Goal: Information Seeking & Learning: Learn about a topic

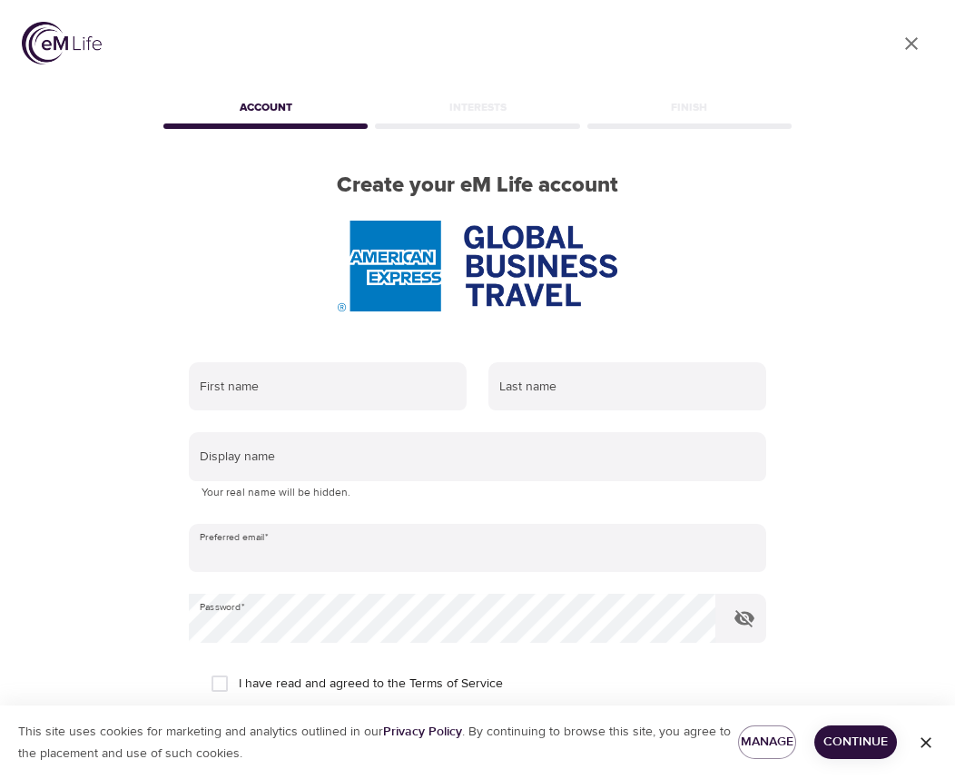
type input "[PERSON_NAME][EMAIL_ADDRESS][PERSON_NAME][DOMAIN_NAME]"
click at [58, 34] on img at bounding box center [62, 43] width 80 height 43
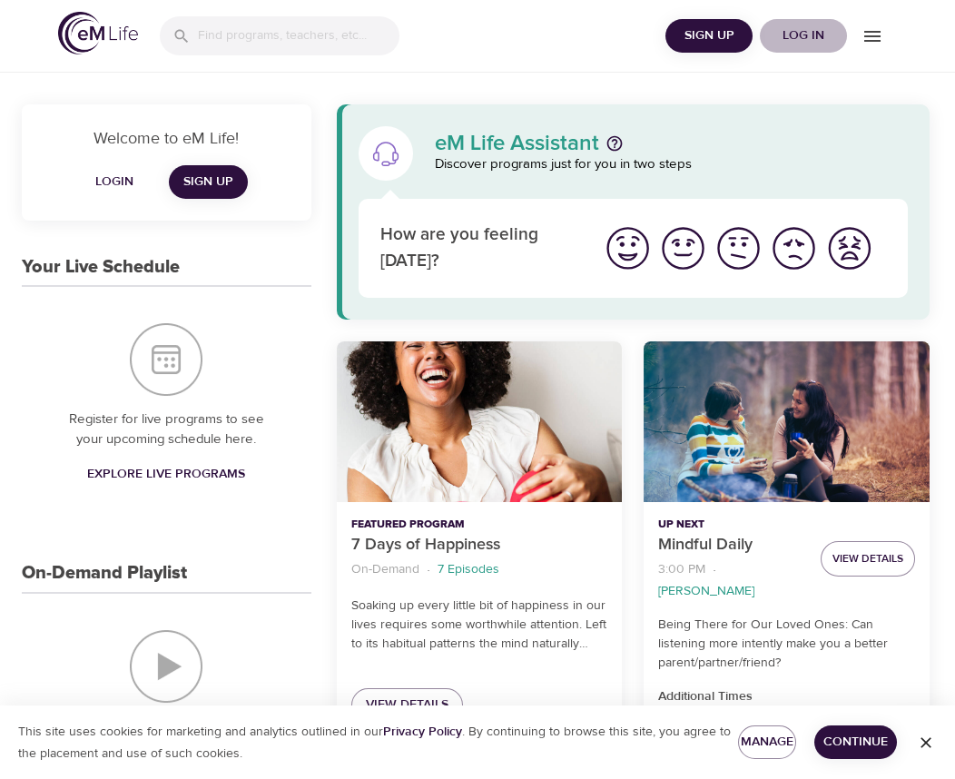
click at [800, 26] on span "Log in" at bounding box center [803, 36] width 73 height 23
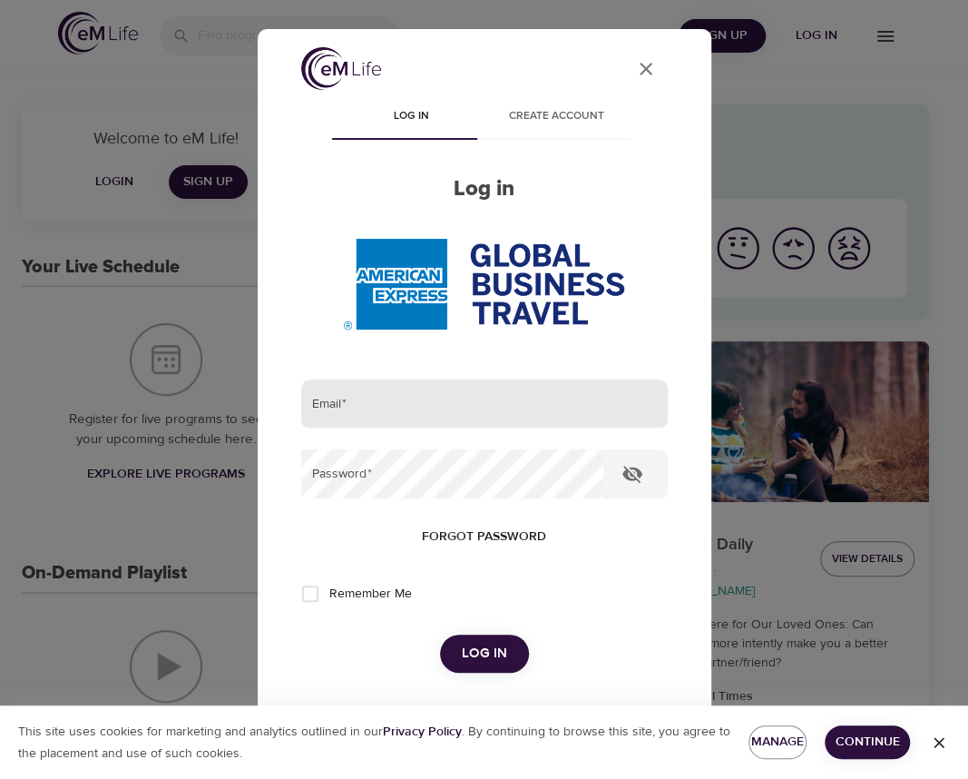
type input "[PERSON_NAME][EMAIL_ADDRESS][PERSON_NAME][DOMAIN_NAME]"
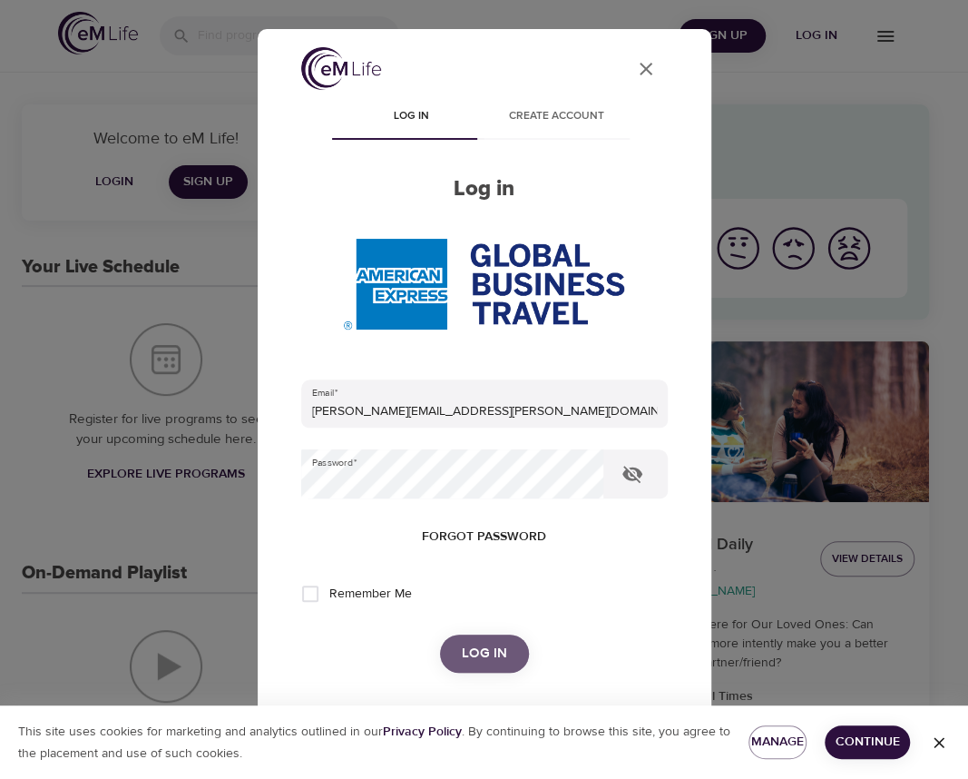
click at [486, 653] on span "Log in" at bounding box center [484, 654] width 45 height 24
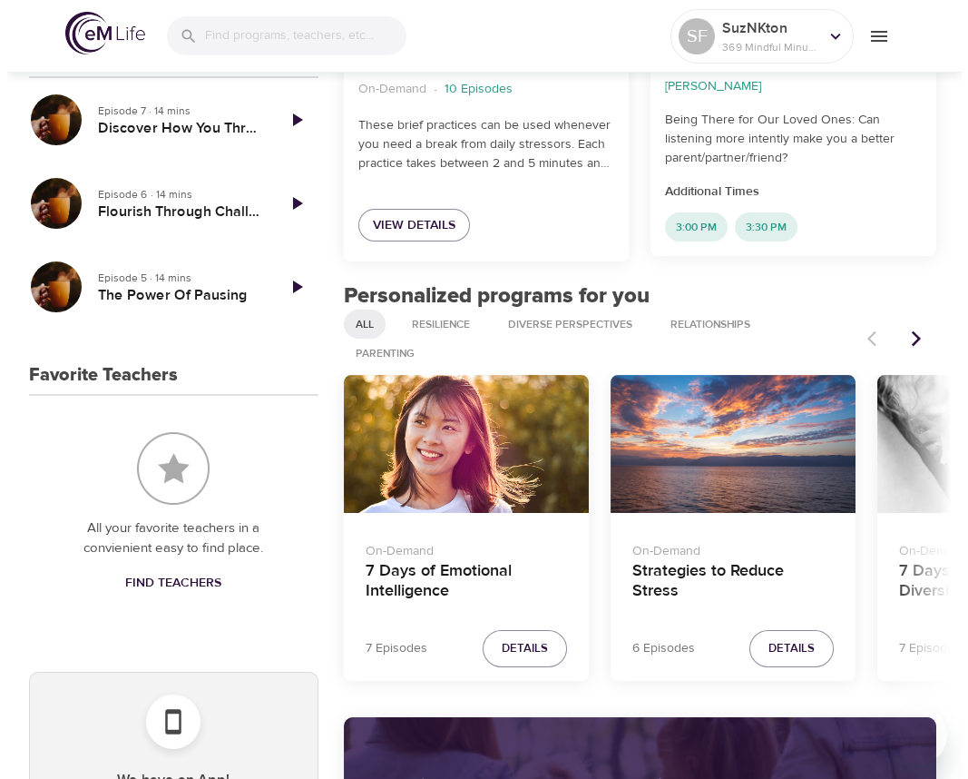
scroll to position [635, 0]
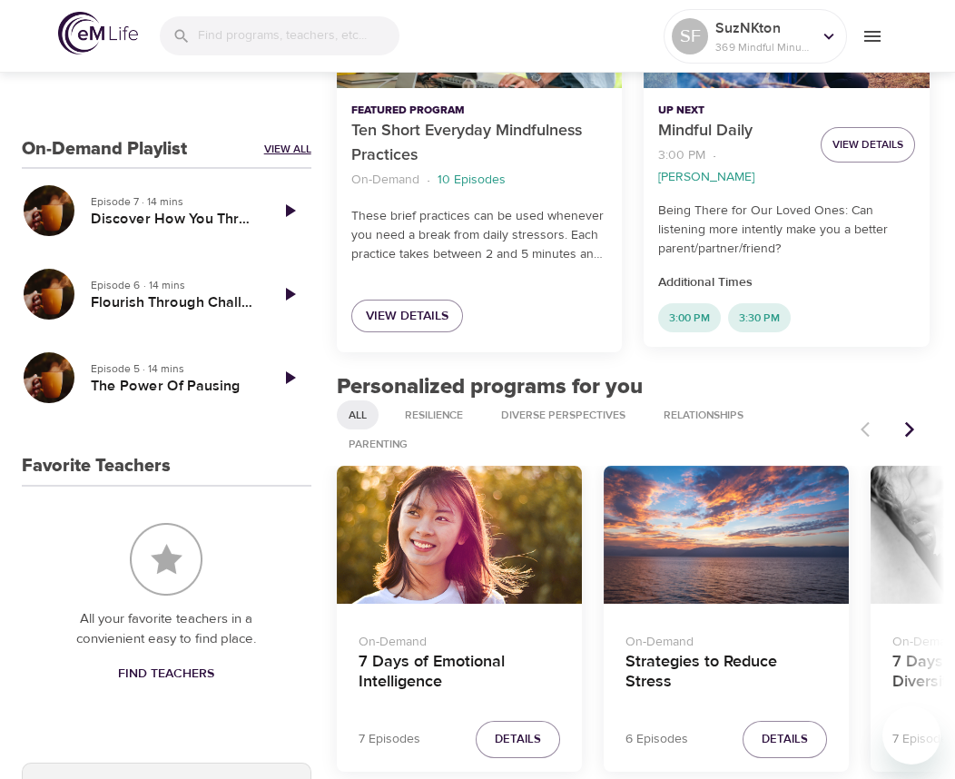
click at [290, 144] on link "View All" at bounding box center [287, 149] width 47 height 15
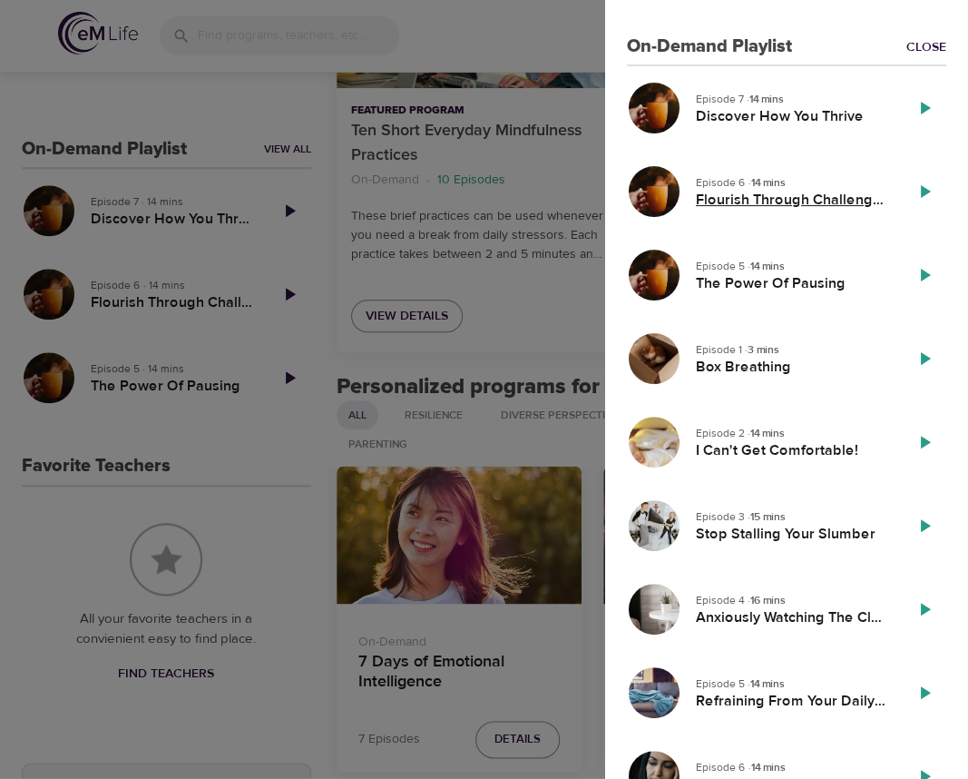
click at [737, 199] on h5 "Flourish Through Challenges" at bounding box center [792, 200] width 192 height 19
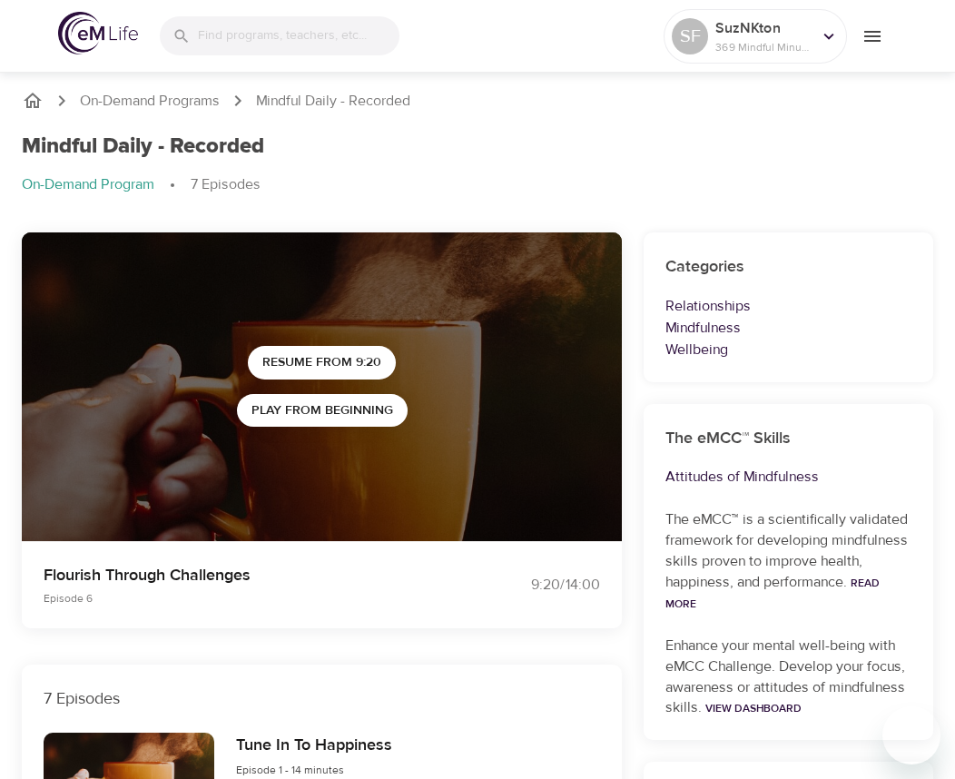
click at [708, 306] on p "Relationships" at bounding box center [788, 306] width 246 height 22
click at [871, 32] on icon "menu" at bounding box center [872, 36] width 22 height 22
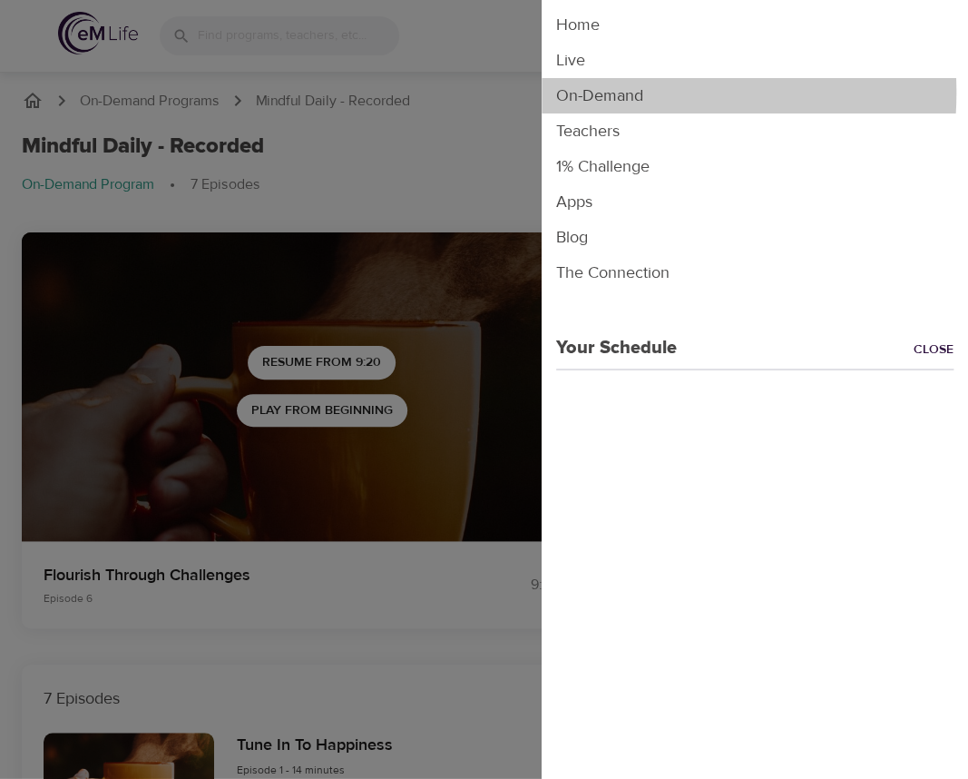
click at [604, 93] on li "On-Demand" at bounding box center [755, 95] width 427 height 35
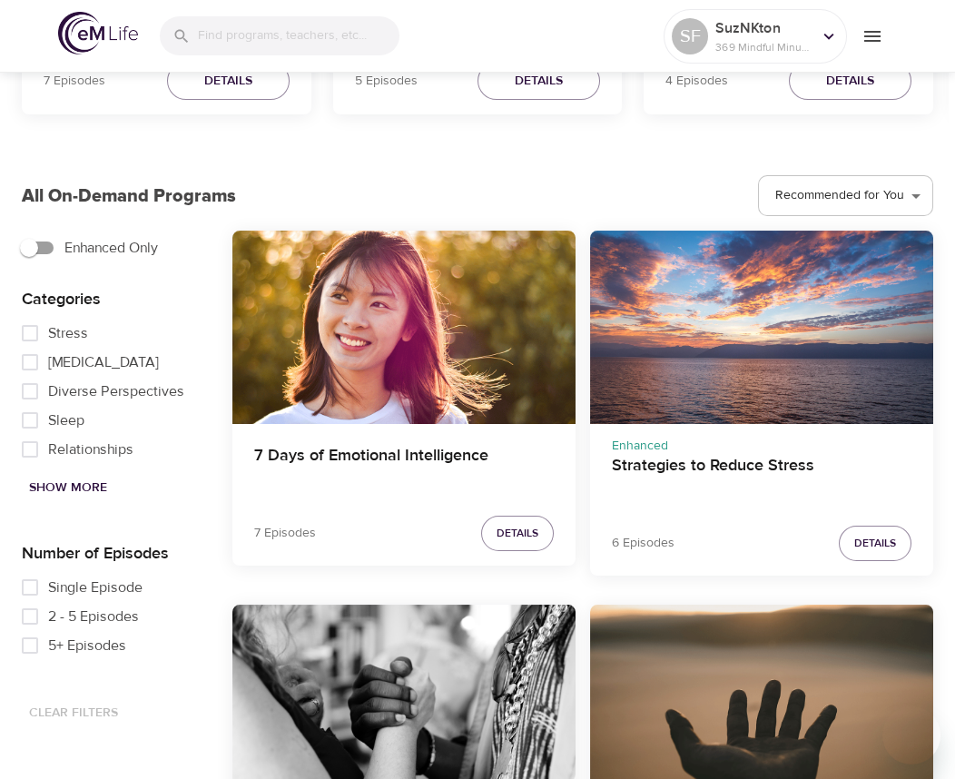
scroll to position [908, 0]
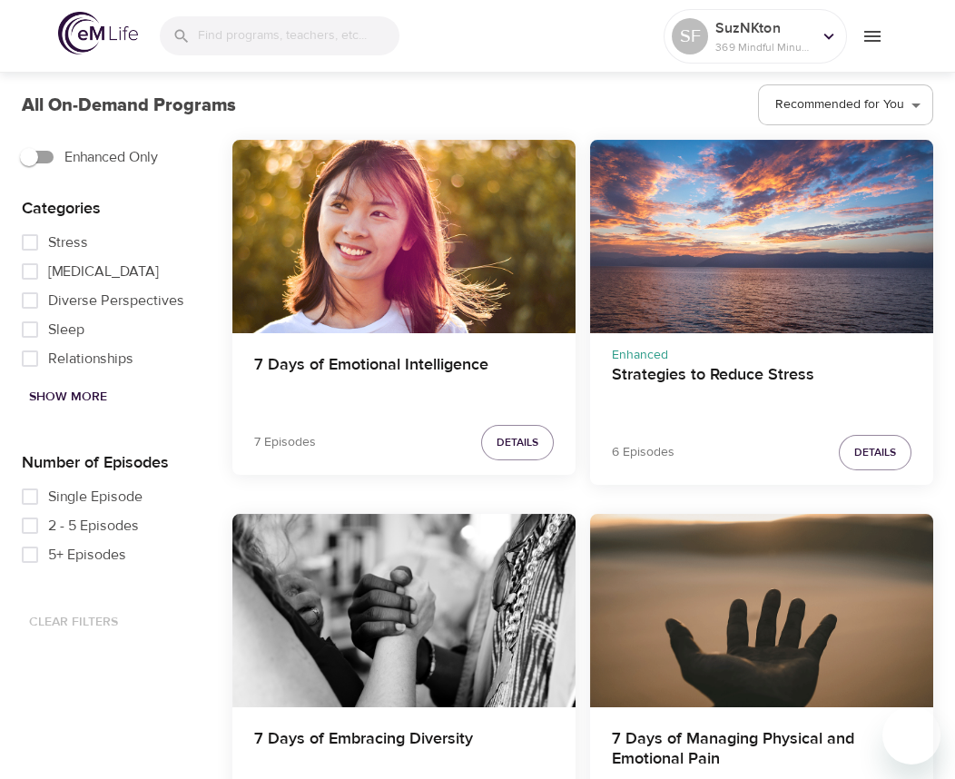
click at [57, 393] on span "Show More" at bounding box center [68, 397] width 78 height 23
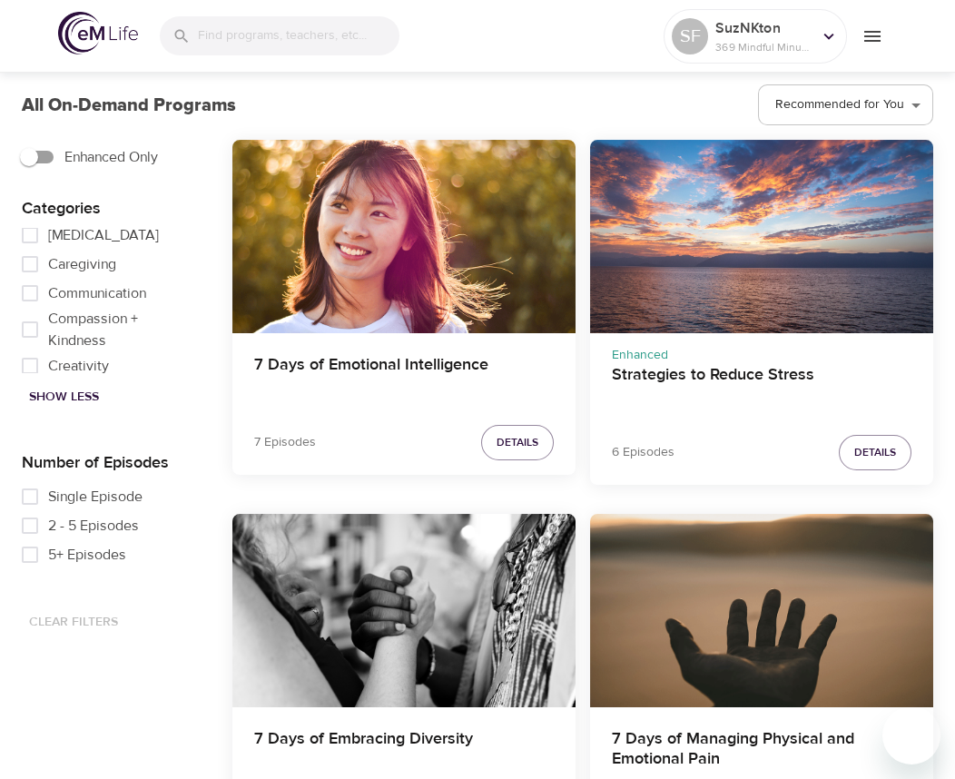
click at [75, 235] on span "Cancer" at bounding box center [103, 235] width 111 height 22
click at [48, 235] on input "Cancer" at bounding box center [30, 235] width 36 height 29
checkbox input "true"
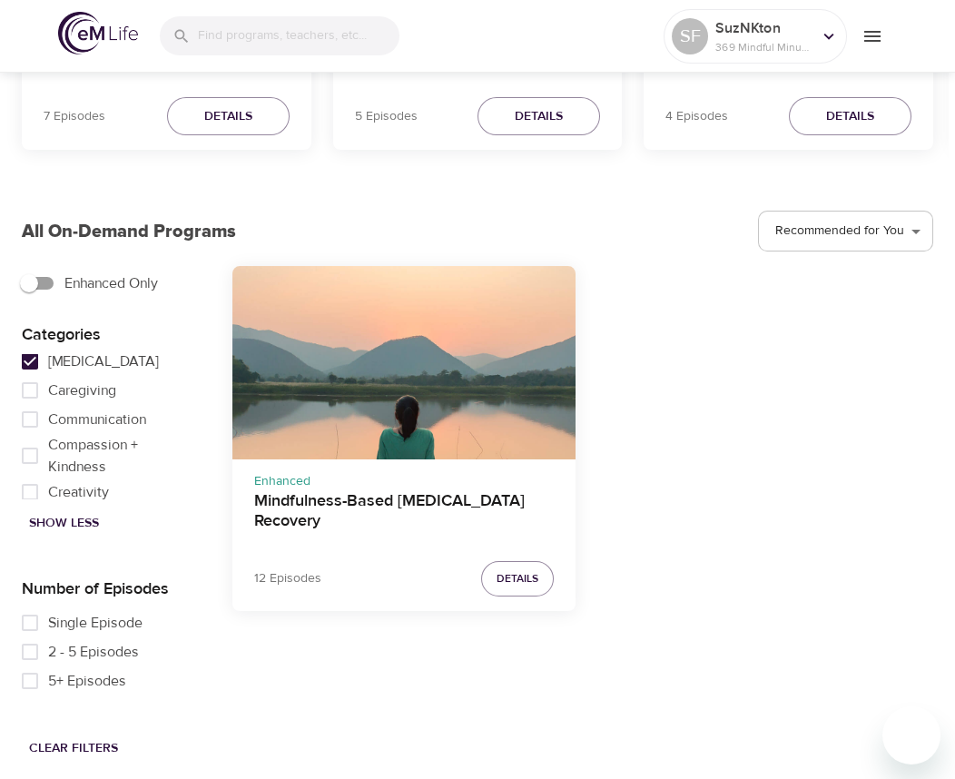
scroll to position [781, 0]
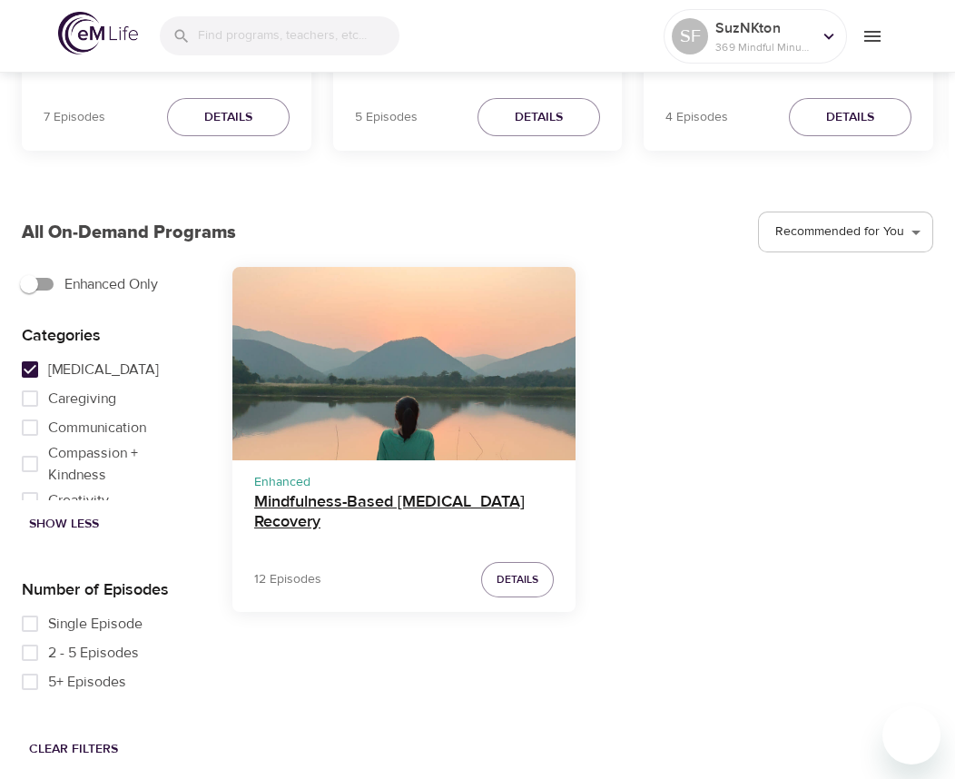
click at [418, 502] on h4 "Mindfulness-Based [MEDICAL_DATA] Recovery" at bounding box center [404, 514] width 300 height 44
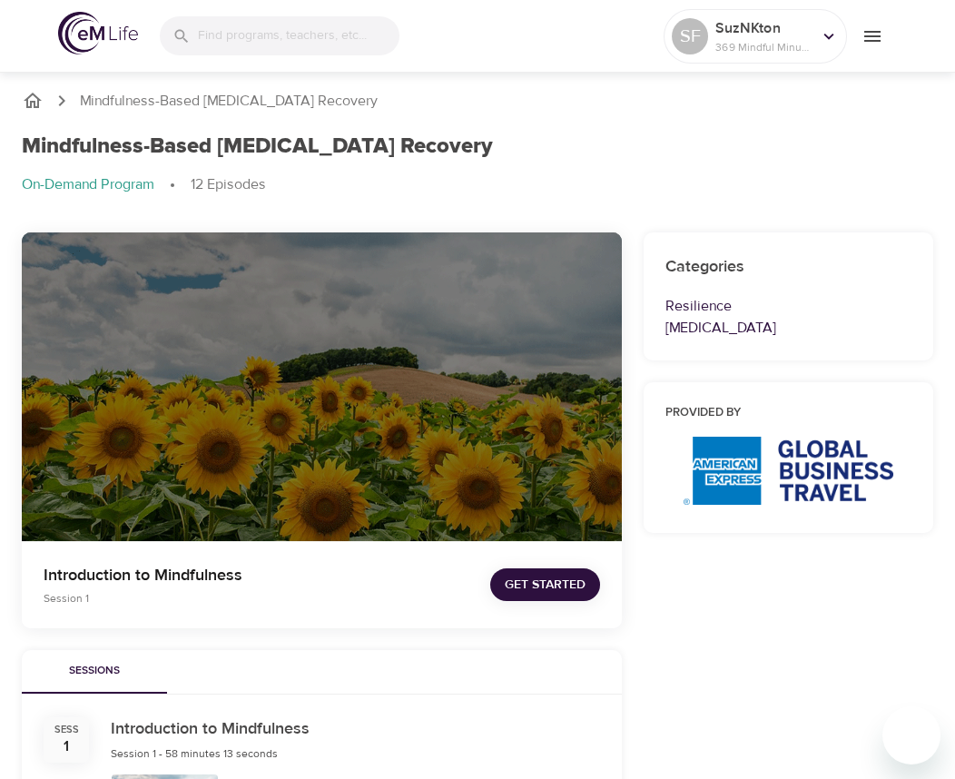
click at [26, 98] on icon "breadcrumb" at bounding box center [33, 100] width 18 height 15
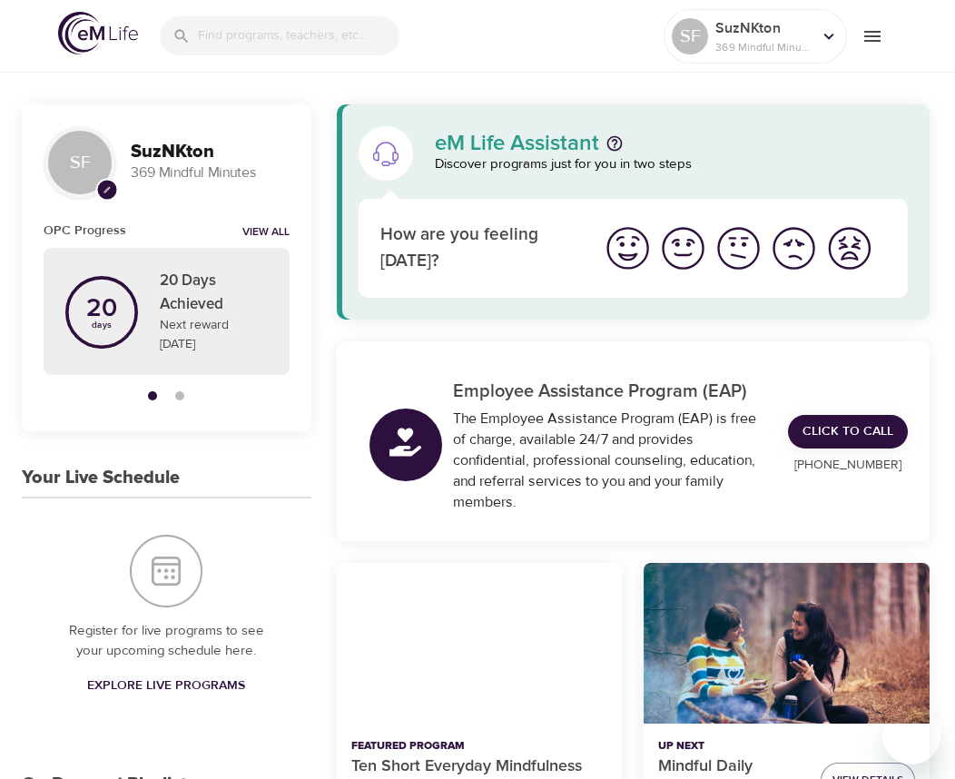
scroll to position [91, 0]
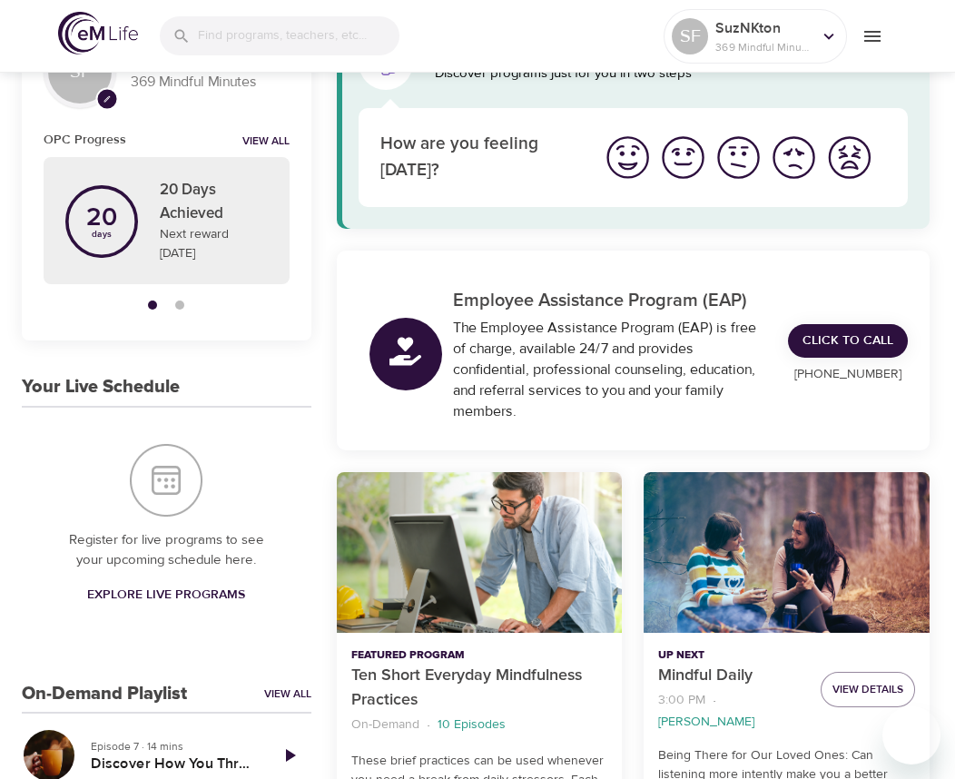
click at [513, 303] on p "Employee Assistance Program (EAP)" at bounding box center [609, 300] width 313 height 27
click at [395, 346] on icon at bounding box center [400, 349] width 41 height 41
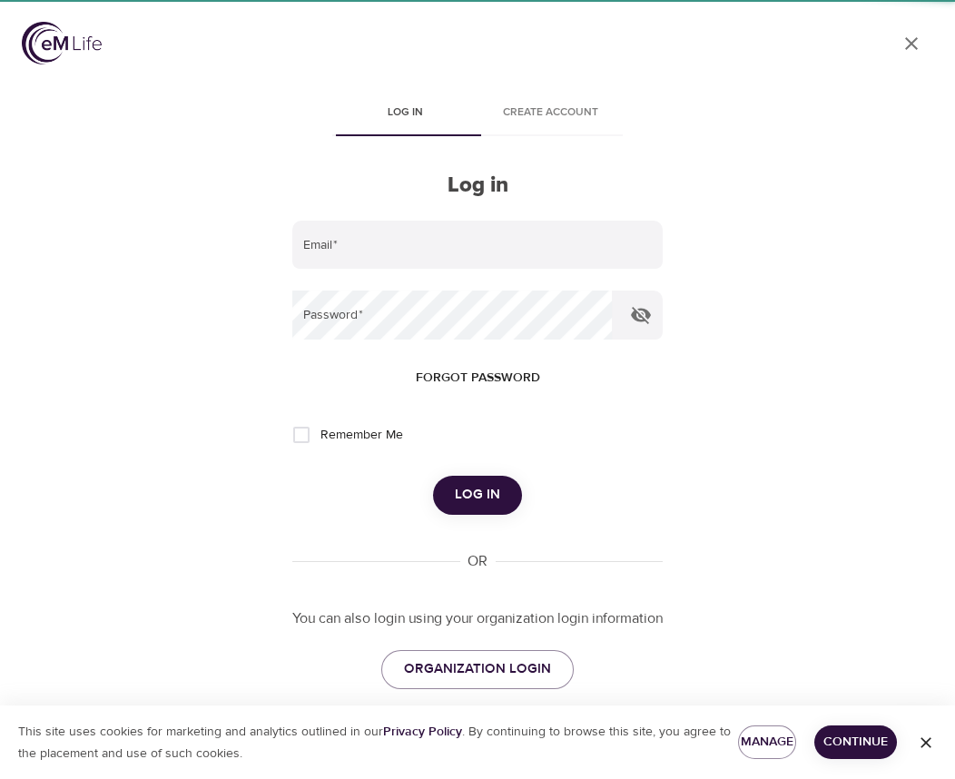
type input "[PERSON_NAME][EMAIL_ADDRESS][PERSON_NAME][DOMAIN_NAME]"
